Goal: Information Seeking & Learning: Learn about a topic

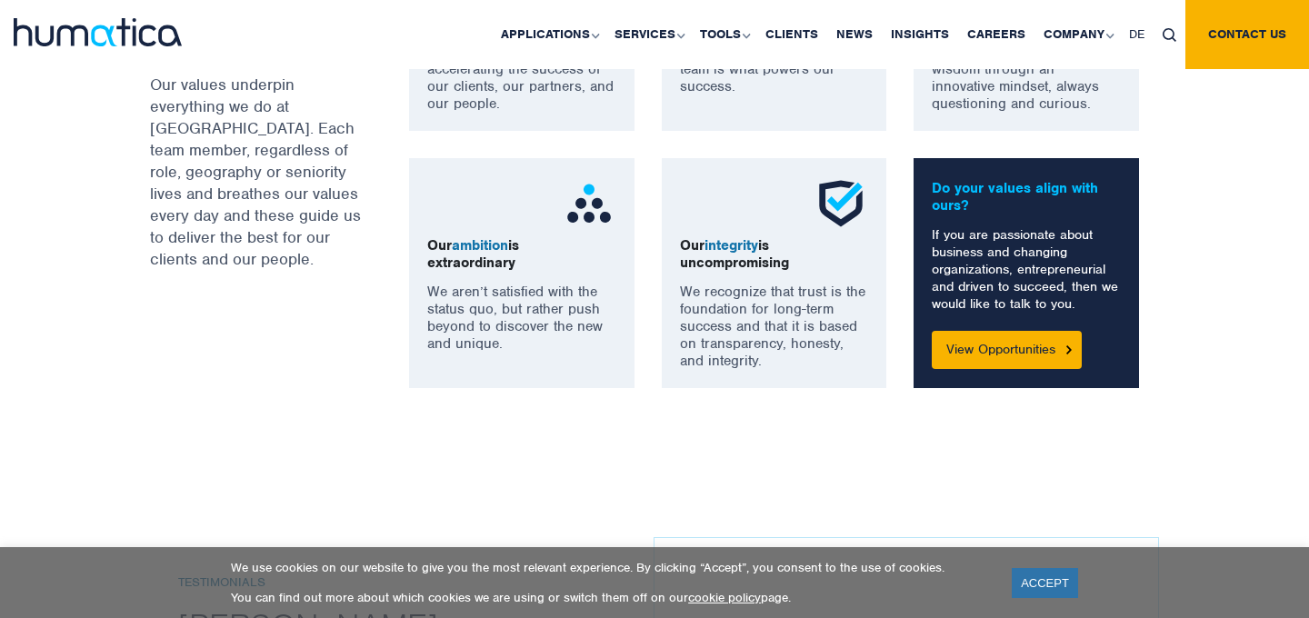
scroll to position [1531, 0]
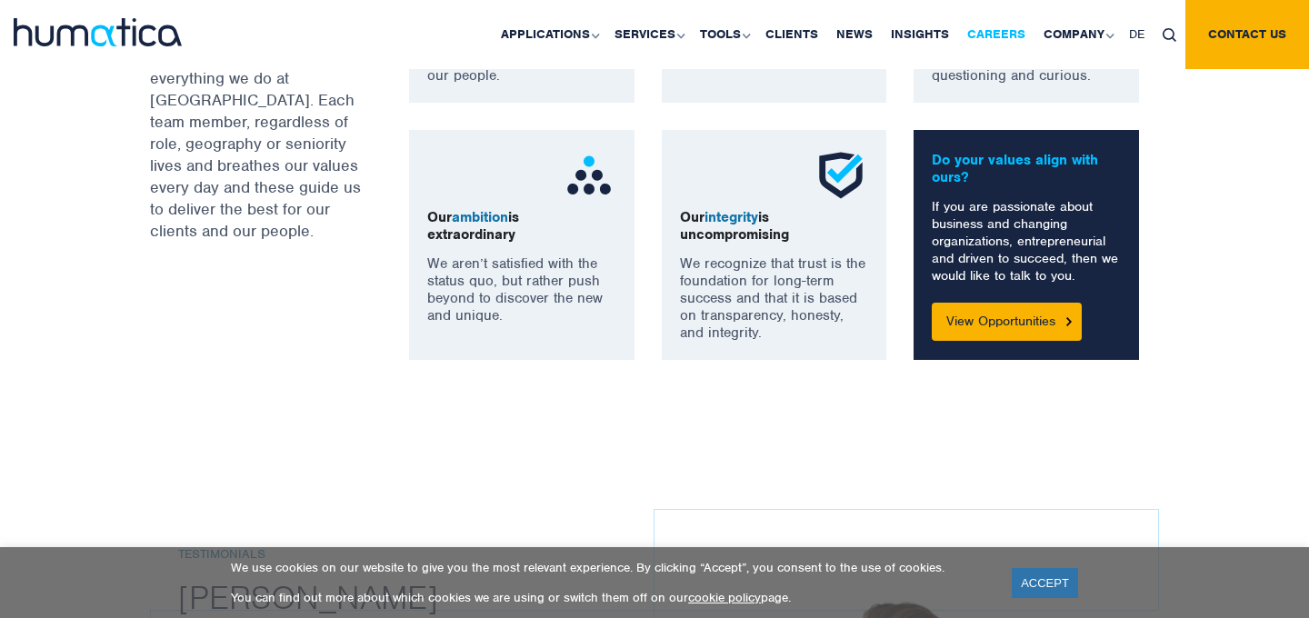
click at [1000, 38] on link "Careers" at bounding box center [996, 34] width 76 height 69
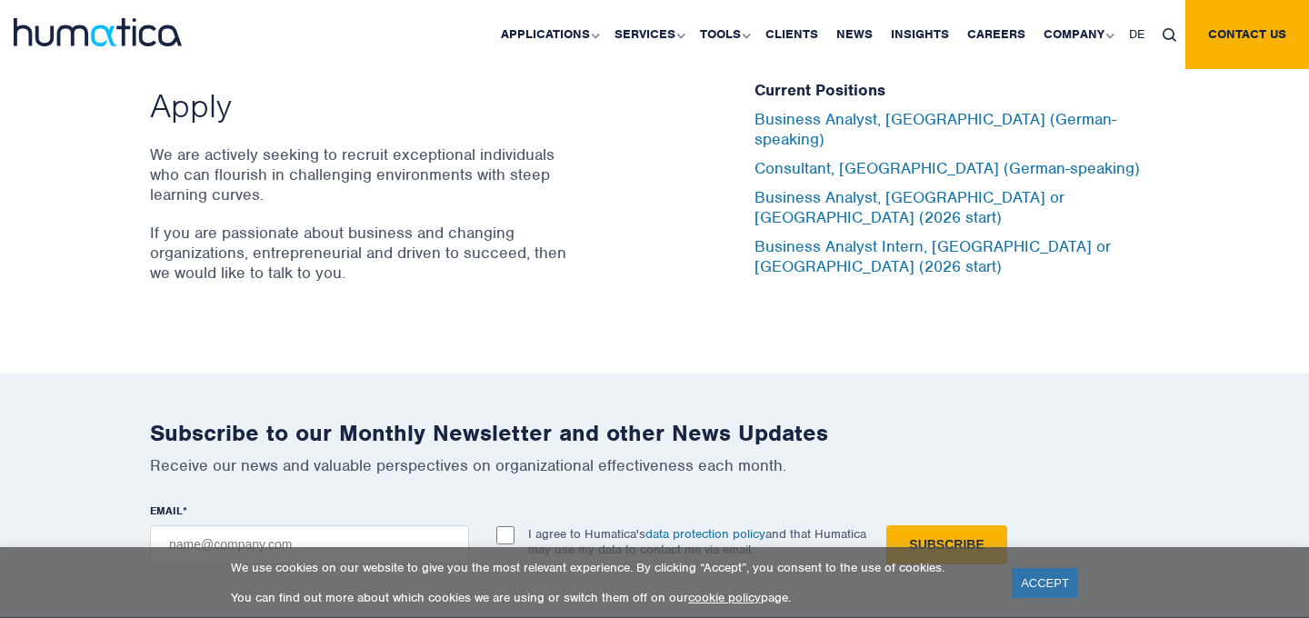
scroll to position [6088, 0]
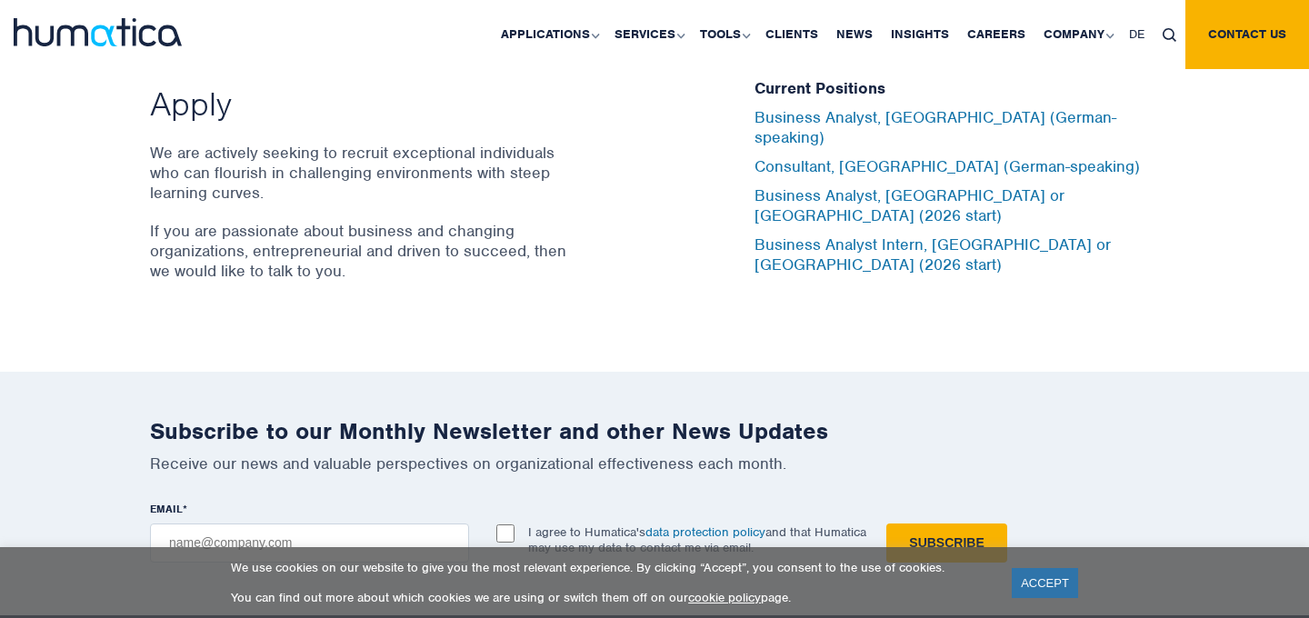
click at [256, 35] on div "Applications Pre-deal Organizational Due Diligence Post-deal Value Creation Pla…" at bounding box center [770, 34] width 1077 height 69
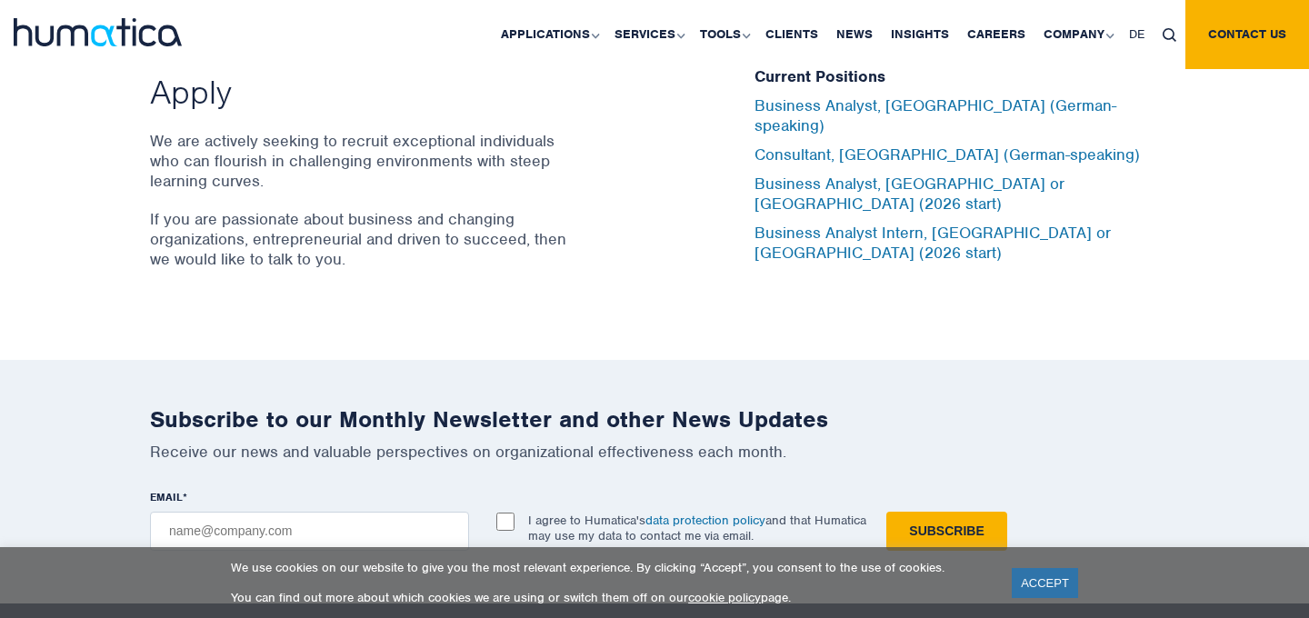
scroll to position [6100, 0]
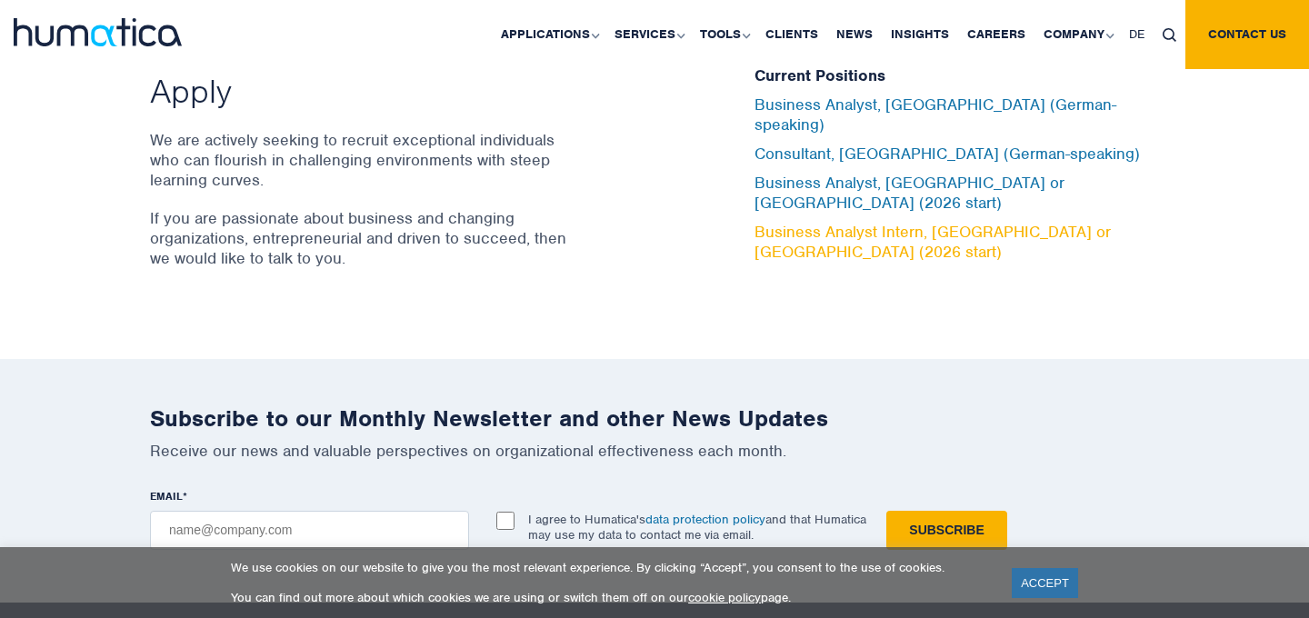
click at [862, 222] on link "Business Analyst Intern, [GEOGRAPHIC_DATA] or [GEOGRAPHIC_DATA] (2026 start)" at bounding box center [933, 242] width 356 height 40
